Goal: Information Seeking & Learning: Learn about a topic

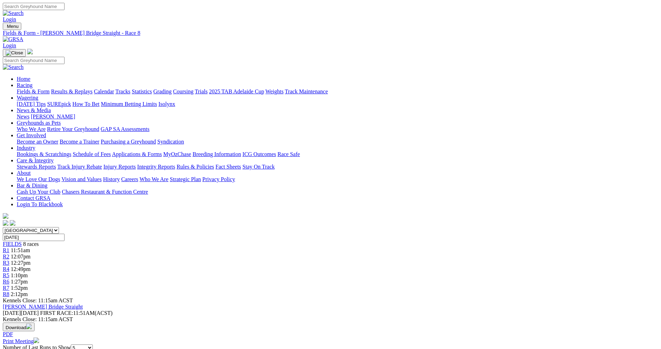
click at [9, 248] on span "R1" at bounding box center [6, 251] width 7 height 6
click at [50, 89] on link "Fields & Form" at bounding box center [33, 92] width 33 height 6
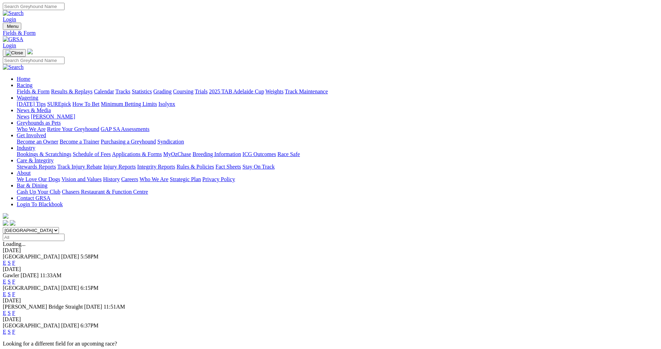
click at [6, 310] on link "E" at bounding box center [4, 313] width 3 height 6
